Goal: Task Accomplishment & Management: Use online tool/utility

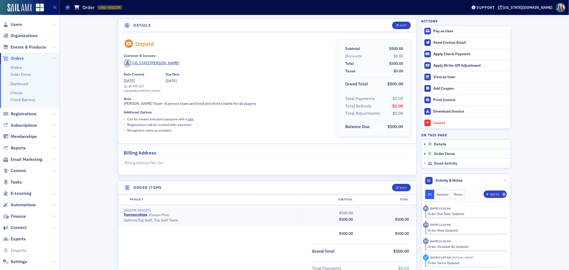
scroll to position [1, 0]
click at [18, 59] on span "Orders" at bounding box center [17, 58] width 13 height 6
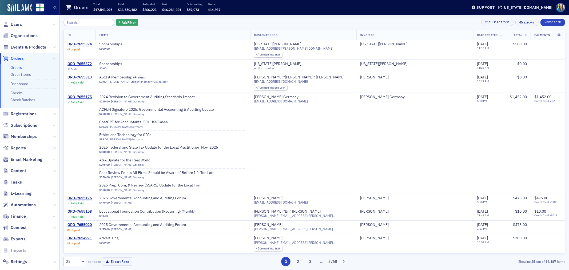
click at [53, 159] on icon at bounding box center [54, 159] width 3 height 3
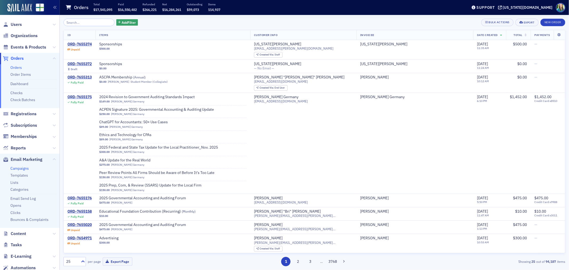
click at [20, 169] on link "Campaigns" at bounding box center [19, 168] width 18 height 5
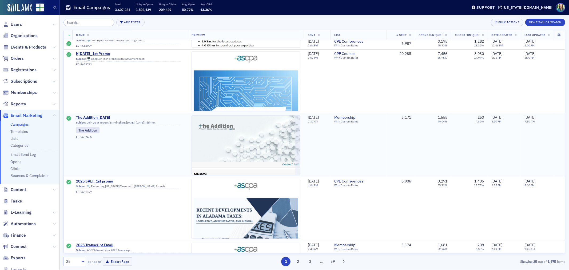
scroll to position [118, 0]
click at [111, 117] on span "The Addition [DATE]" at bounding box center [128, 117] width 105 height 5
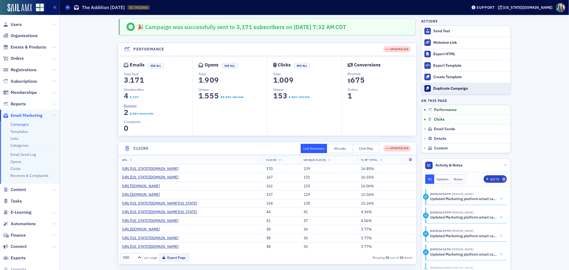
click at [456, 89] on div "Duplicate Campaign" at bounding box center [470, 88] width 75 height 5
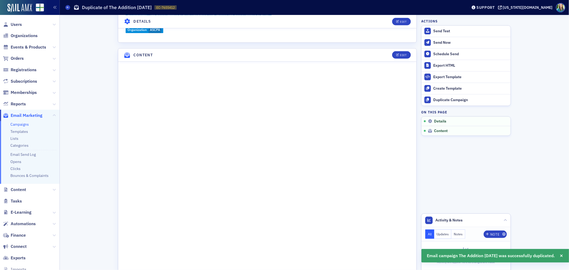
scroll to position [237, 0]
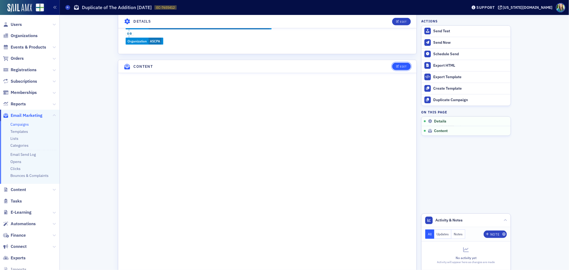
click at [398, 68] on button "Edit" at bounding box center [401, 66] width 18 height 7
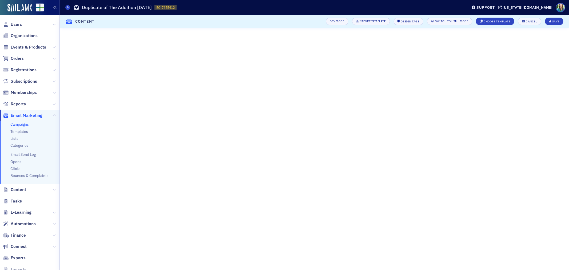
scroll to position [30, 0]
click at [559, 19] on button "Save" at bounding box center [554, 21] width 18 height 7
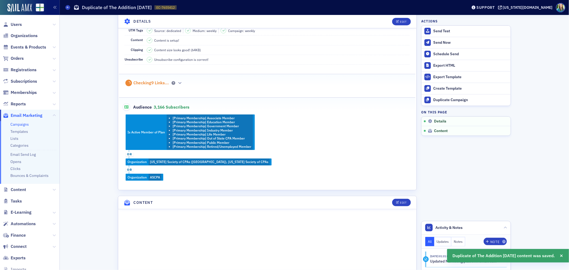
scroll to position [0, 0]
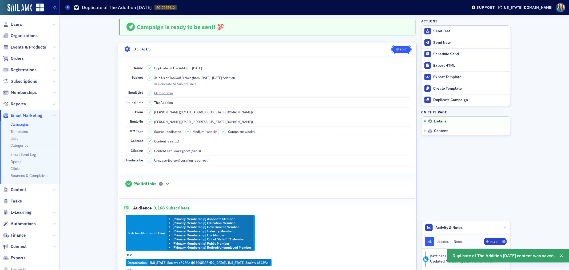
click at [400, 50] on div "Edit" at bounding box center [403, 49] width 7 height 3
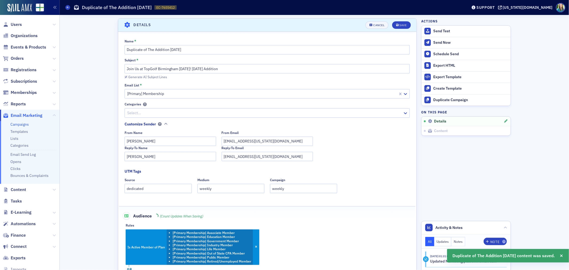
scroll to position [25, 0]
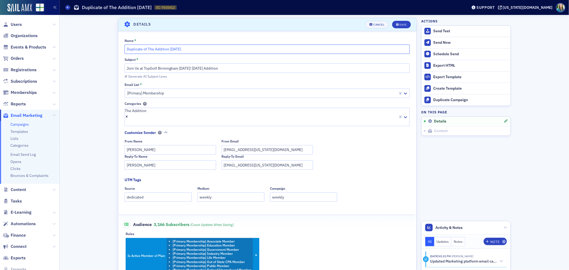
drag, startPoint x: 146, startPoint y: 50, endPoint x: 100, endPoint y: 50, distance: 45.6
click at [154, 49] on input "The Addition [DATE]" at bounding box center [267, 49] width 285 height 9
type input "The Addition [DATE]"
click at [199, 69] on input "Join Us at TopGolf Birmingham [DATE]! [DATE] Addition" at bounding box center [267, 67] width 285 height 9
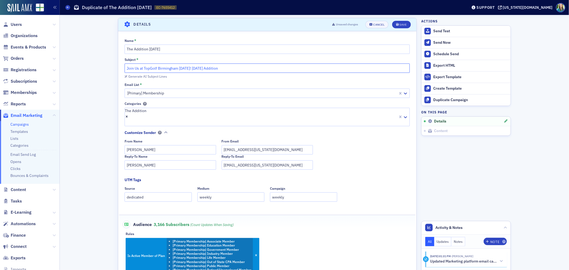
drag, startPoint x: 187, startPoint y: 68, endPoint x: 121, endPoint y: 67, distance: 65.9
click at [121, 67] on div "Name * The Addition [DATE] Subject * Join Us at TopGolf Birmingham [DATE]! [DAT…" at bounding box center [267, 176] width 298 height 275
click at [127, 69] on input "! [DATE] Addition" at bounding box center [267, 67] width 285 height 9
click at [136, 77] on div "Generate AI Subject Lines" at bounding box center [147, 76] width 39 height 3
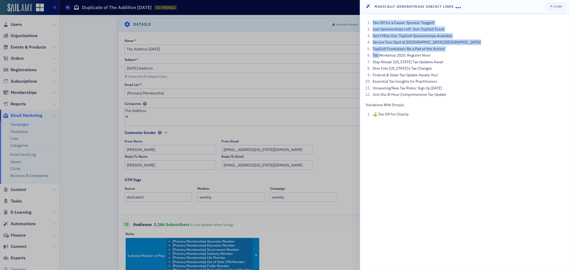
drag, startPoint x: 435, startPoint y: 55, endPoint x: 379, endPoint y: 57, distance: 55.5
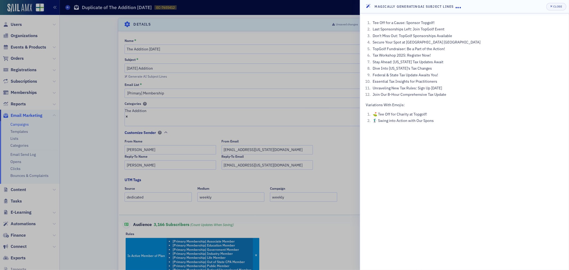
click at [442, 57] on li "Tax Workshop 2025: Register Now!" at bounding box center [467, 56] width 192 height 6
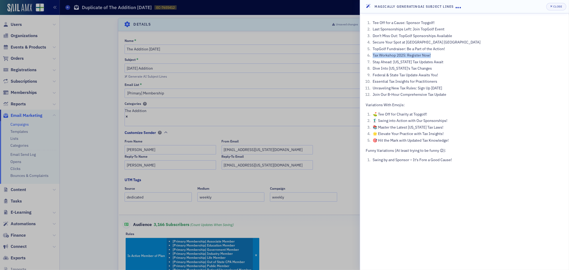
drag, startPoint x: 433, startPoint y: 56, endPoint x: 372, endPoint y: 57, distance: 61.4
click at [372, 57] on li "Tax Workshop 2025: Register Now!" at bounding box center [467, 56] width 192 height 6
copy li "Tax Workshop 2025: Register Now!"
click at [218, 83] on div at bounding box center [284, 135] width 569 height 270
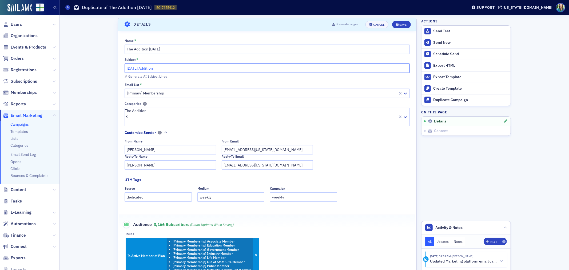
click at [125, 70] on input "[DATE] Addition" at bounding box center [267, 67] width 285 height 9
paste input "Tax Workshop 2025: Register Now!"
type input "Tax Workshop 2025: Register Now! [DATE] Addition"
click at [400, 24] on div "Save" at bounding box center [403, 24] width 7 height 3
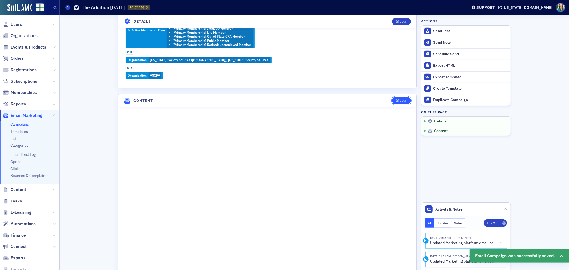
click at [402, 101] on div "Edit" at bounding box center [403, 100] width 7 height 3
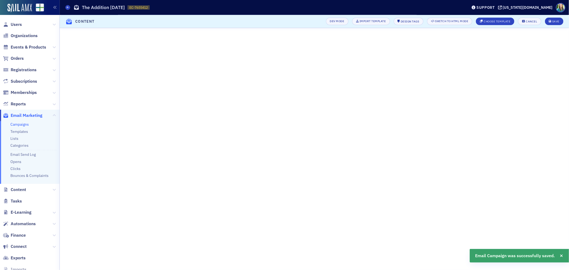
scroll to position [30, 0]
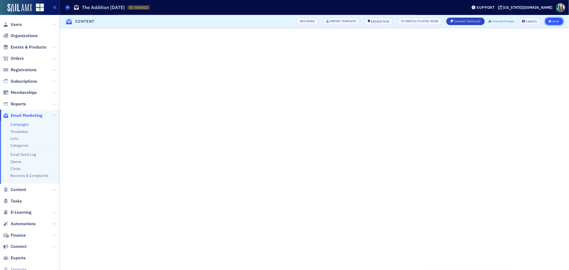
click at [551, 20] on icon "submit" at bounding box center [550, 21] width 3 height 3
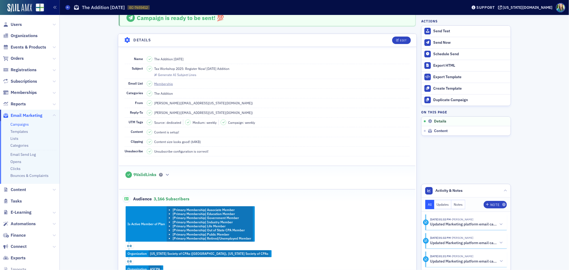
scroll to position [0, 0]
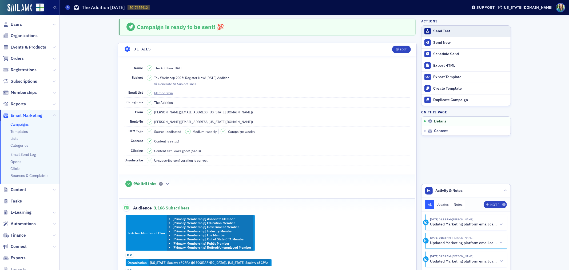
click at [441, 29] on div "Send Test" at bounding box center [470, 31] width 75 height 5
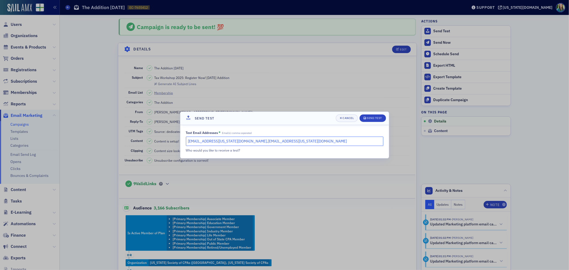
drag, startPoint x: 276, startPoint y: 143, endPoint x: 228, endPoint y: 140, distance: 47.6
click at [228, 140] on input "[EMAIL_ADDRESS][US_STATE][DOMAIN_NAME],[EMAIL_ADDRESS][US_STATE][DOMAIN_NAME]" at bounding box center [284, 141] width 197 height 9
type input "[EMAIL_ADDRESS][US_STATE][DOMAIN_NAME],[EMAIL_ADDRESS][US_STATE][DOMAIN_NAME]"
click at [369, 117] on div "Send Test" at bounding box center [374, 118] width 15 height 3
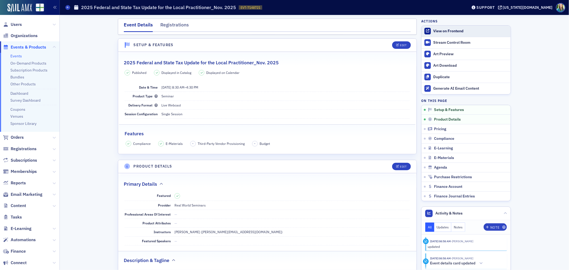
click at [452, 31] on div "View on Frontend" at bounding box center [470, 31] width 75 height 5
